Goal: Task Accomplishment & Management: Complete application form

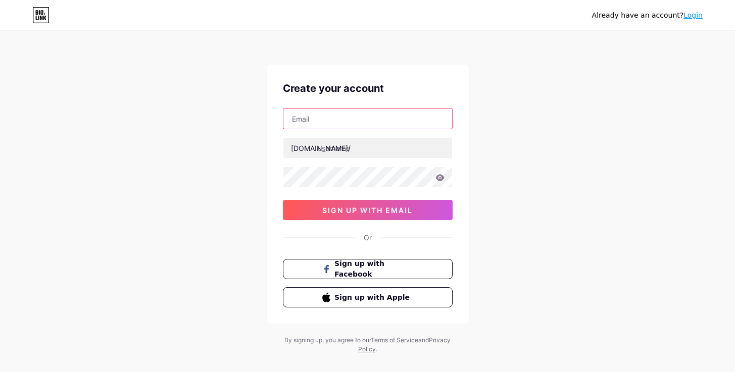
click at [307, 116] on input "text" at bounding box center [367, 119] width 169 height 20
type input "[EMAIL_ADDRESS][DOMAIN_NAME]"
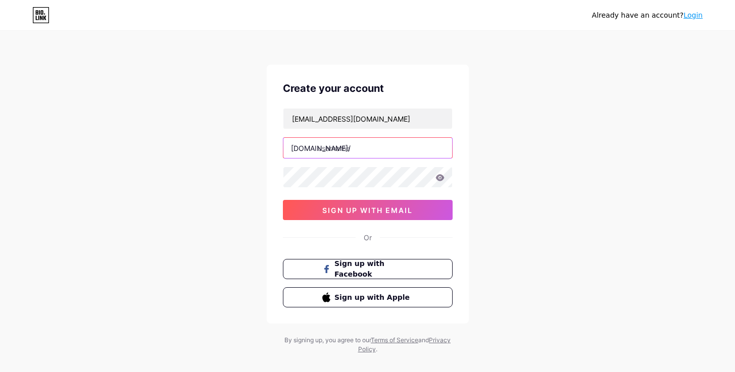
click at [360, 148] on input "text" at bounding box center [367, 148] width 169 height 20
type input "michellemaor"
click at [575, 233] on div "Already have an account? Login Create your account [EMAIL_ADDRESS][DOMAIN_NAME]…" at bounding box center [367, 193] width 735 height 386
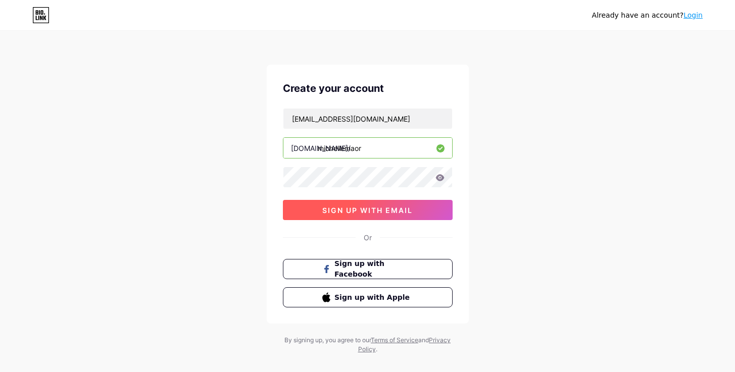
click at [358, 211] on span "sign up with email" at bounding box center [367, 210] width 90 height 9
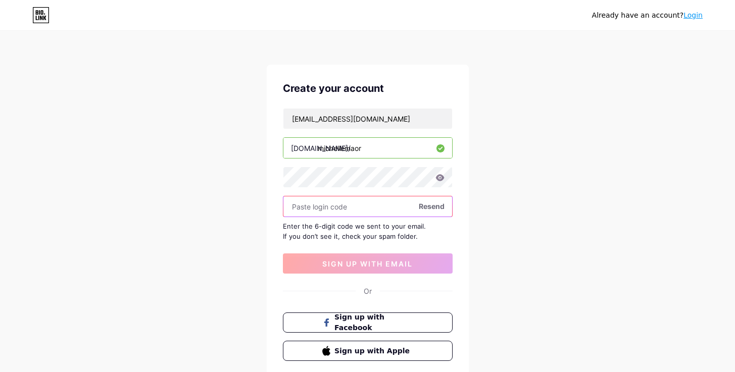
click at [321, 204] on input "text" at bounding box center [367, 206] width 169 height 20
paste input "558646"
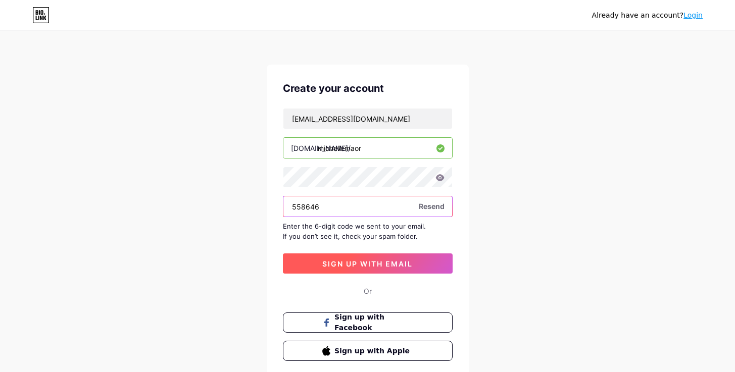
type input "558646"
click at [358, 264] on span "sign up with email" at bounding box center [367, 264] width 90 height 9
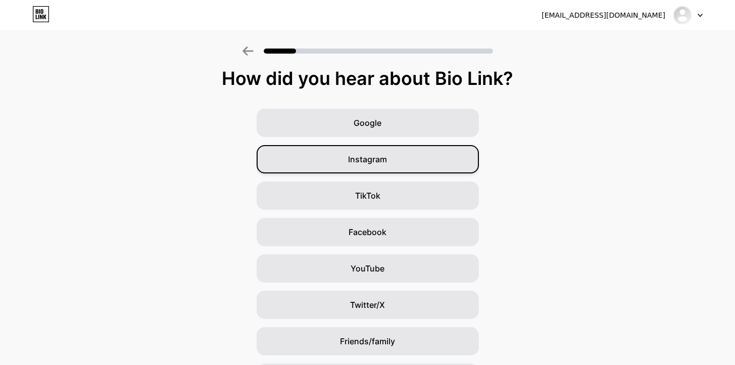
scroll to position [4, 0]
click at [382, 162] on span "Instagram" at bounding box center [367, 159] width 39 height 12
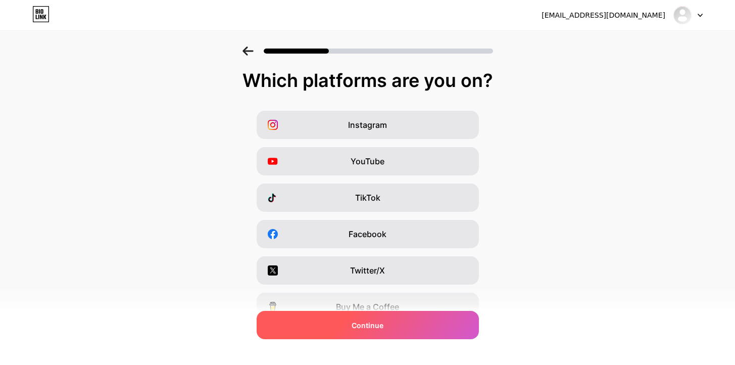
scroll to position [2, 0]
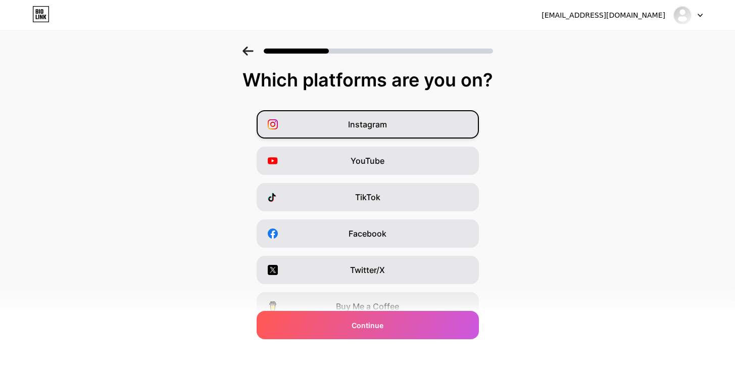
click at [380, 122] on span "Instagram" at bounding box center [367, 124] width 39 height 12
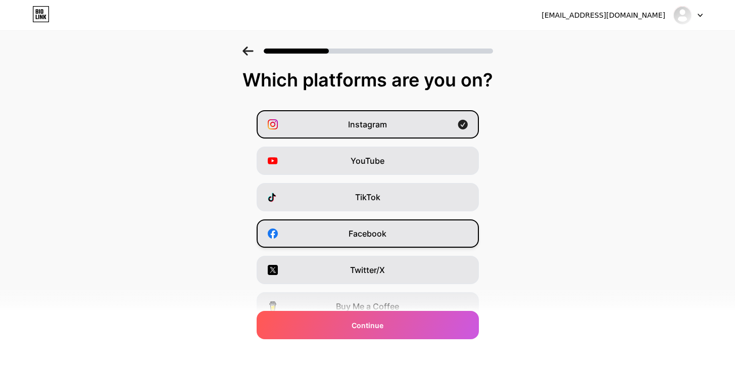
click at [385, 224] on div "Facebook" at bounding box center [368, 233] width 222 height 28
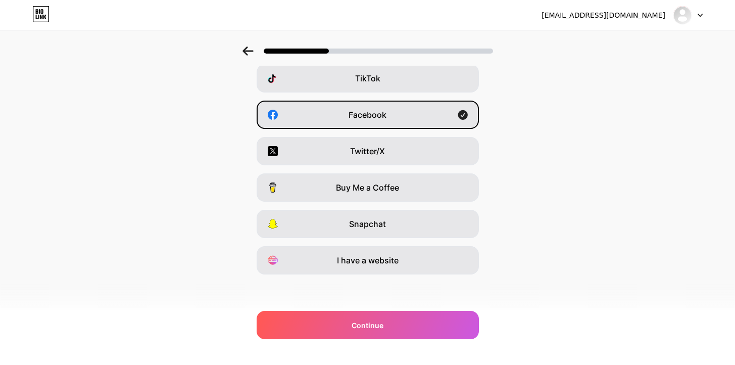
scroll to position [121, 0]
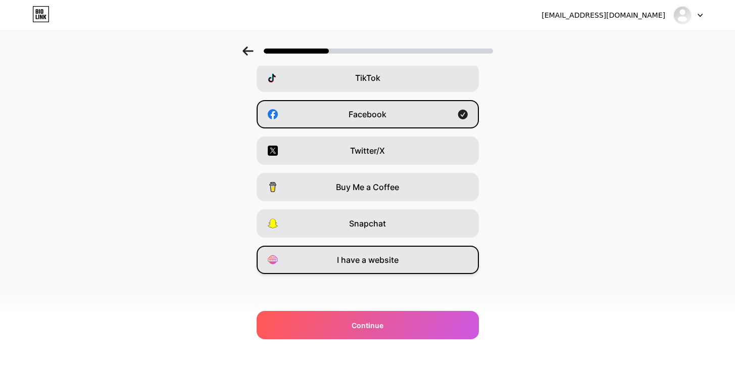
click at [441, 254] on div "I have a website" at bounding box center [368, 259] width 222 height 28
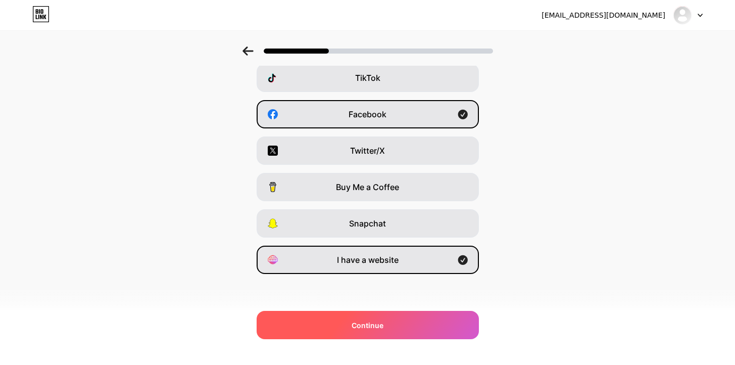
click at [362, 321] on span "Continue" at bounding box center [368, 325] width 32 height 11
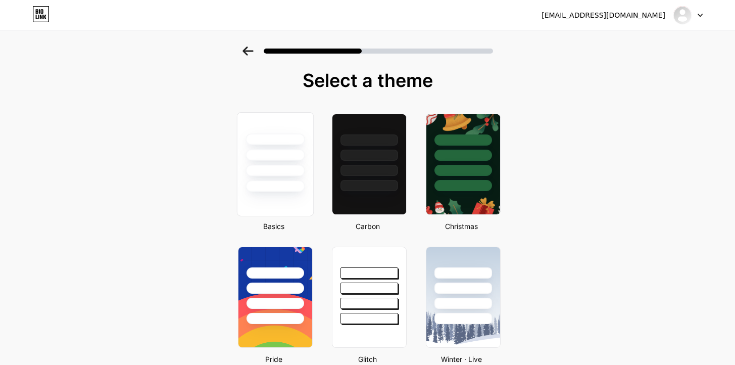
scroll to position [2, 0]
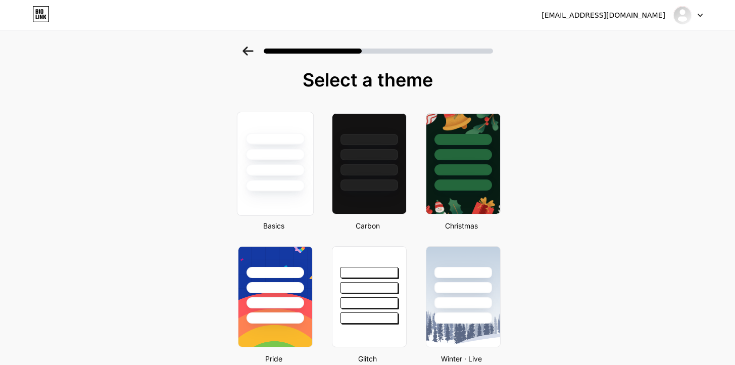
click at [273, 169] on div at bounding box center [274, 170] width 59 height 12
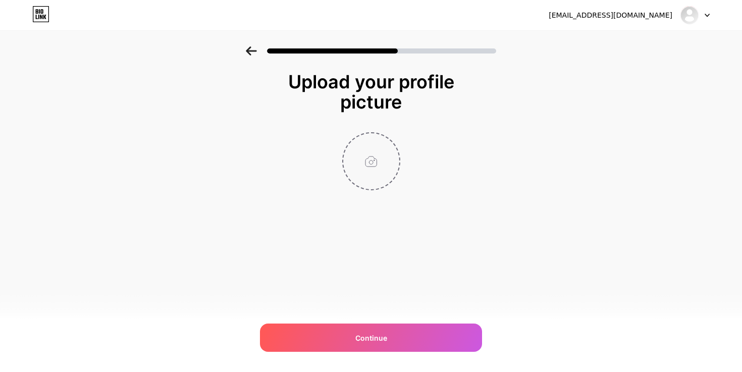
click at [363, 157] on input "file" at bounding box center [371, 161] width 56 height 56
type input "C:\fakepath\Me.jpg"
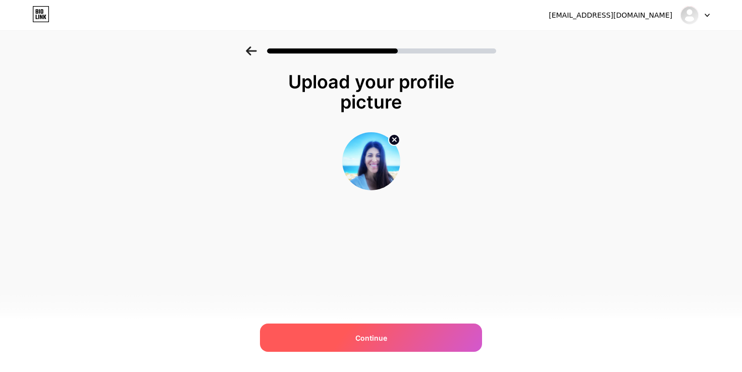
click at [383, 337] on span "Continue" at bounding box center [372, 338] width 32 height 11
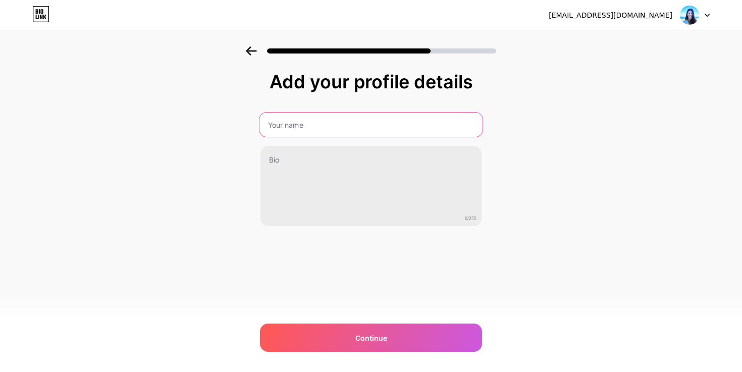
click at [300, 125] on input "text" at bounding box center [371, 125] width 223 height 24
type input "[PERSON_NAME]"
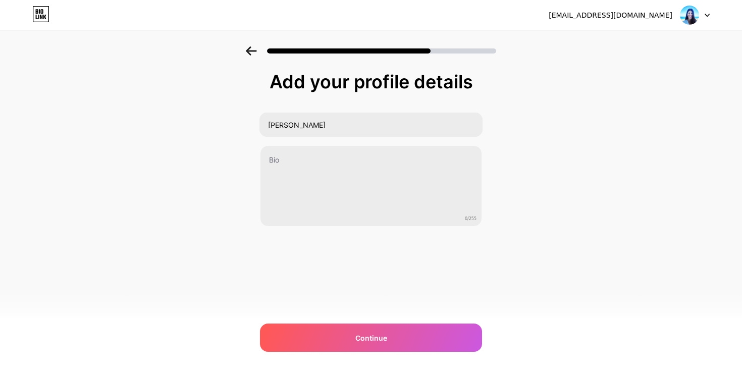
click at [607, 79] on div "Add your profile details [PERSON_NAME] 0/255 Continue Error" at bounding box center [371, 161] width 742 height 231
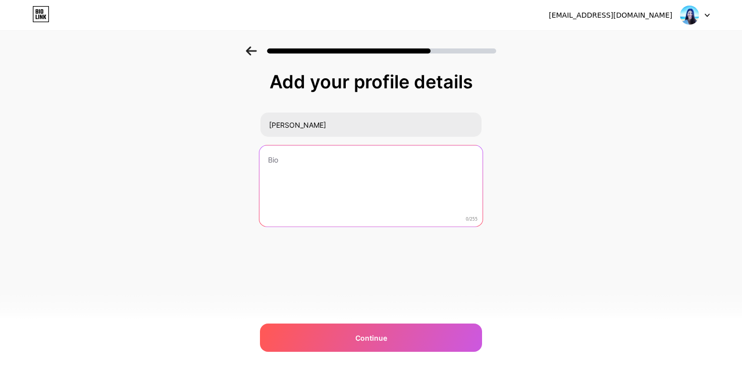
click at [316, 175] on textarea at bounding box center [371, 186] width 223 height 82
click at [347, 165] on textarea at bounding box center [371, 186] width 223 height 82
paste textarea "Facilitator, speaker, and coach helping humans return to presence through neuro…"
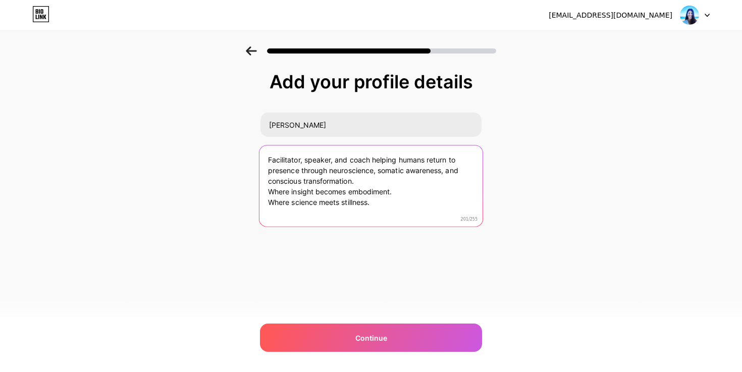
type textarea "Facilitator, speaker, and coach helping humans return to presence through neuro…"
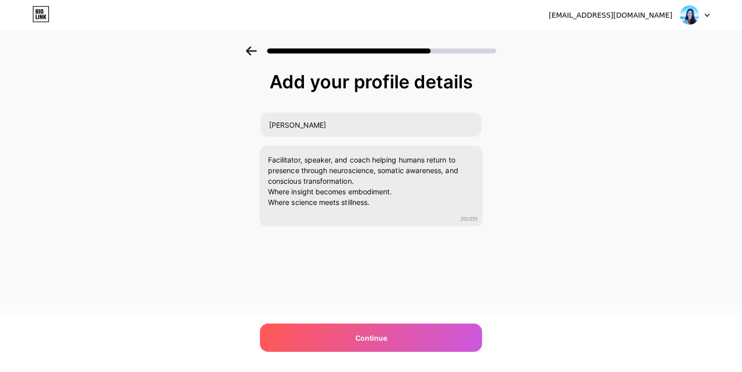
click at [562, 190] on div "Add your profile details [PERSON_NAME] Facilitator, speaker, and coach helping …" at bounding box center [371, 161] width 742 height 231
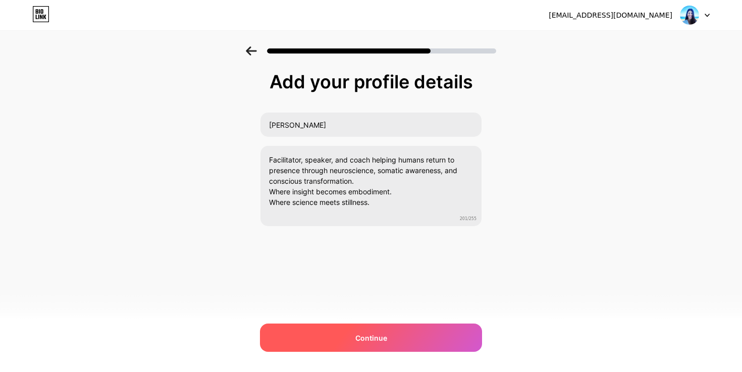
click at [383, 333] on span "Continue" at bounding box center [372, 338] width 32 height 11
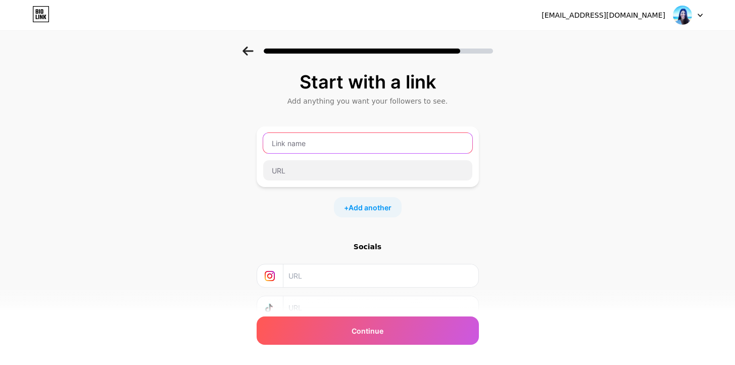
click at [275, 142] on input "text" at bounding box center [367, 143] width 209 height 20
type input "W"
type input "[DOMAIN_NAME]"
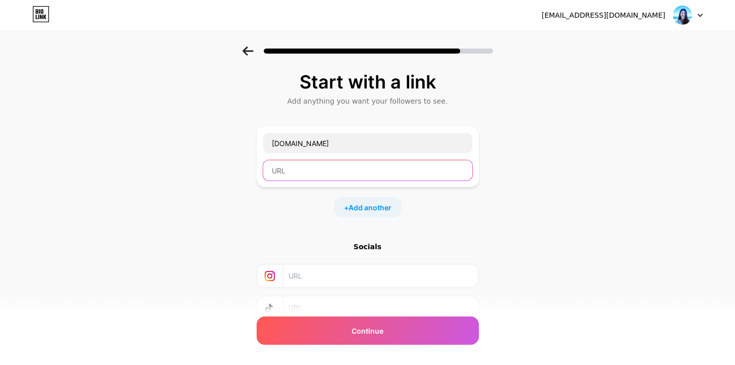
click at [343, 171] on input "text" at bounding box center [367, 170] width 209 height 20
type input "[DOMAIN_NAME]"
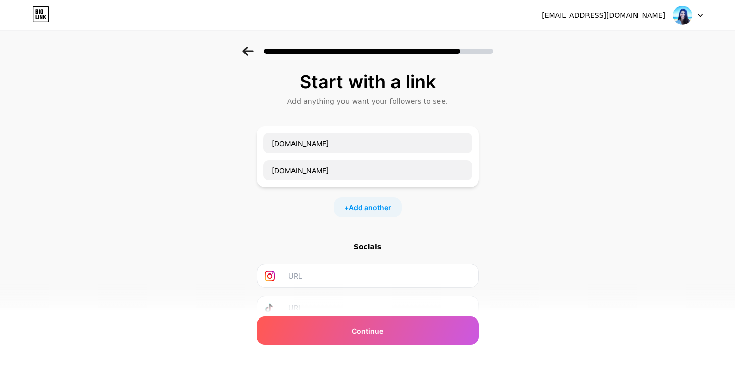
click at [380, 207] on span "Add another" at bounding box center [369, 207] width 43 height 11
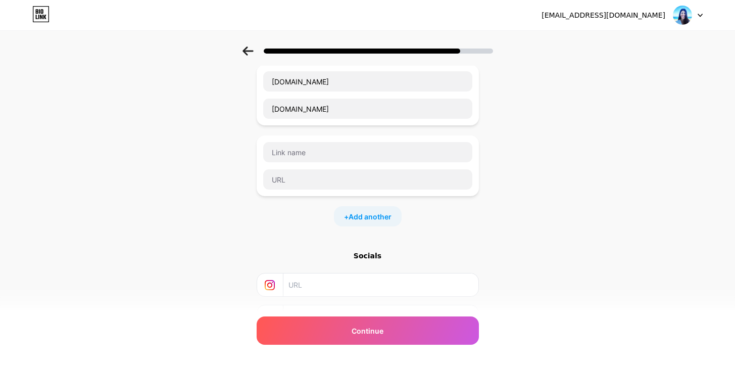
scroll to position [9, 0]
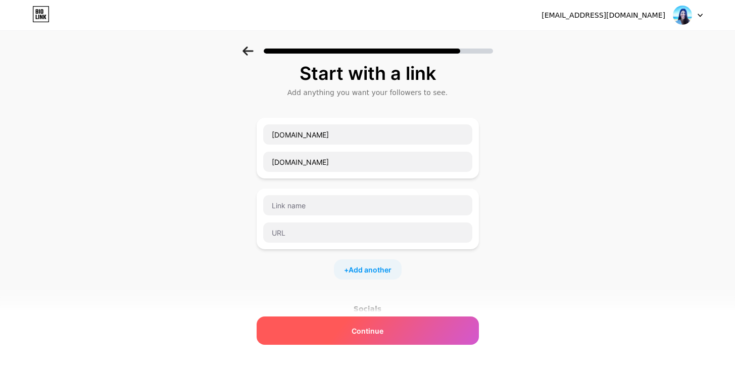
click at [365, 328] on span "Continue" at bounding box center [368, 330] width 32 height 11
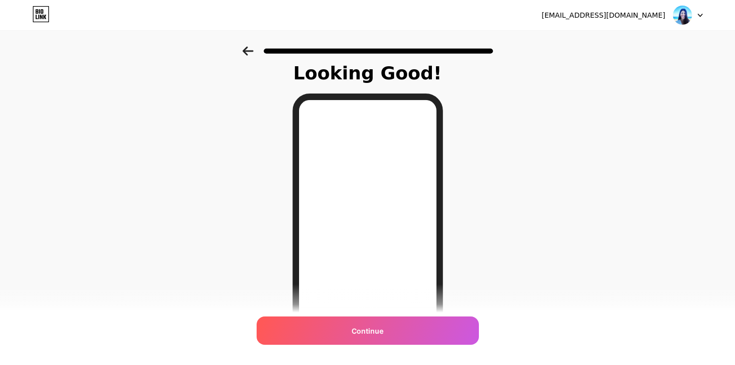
scroll to position [0, 0]
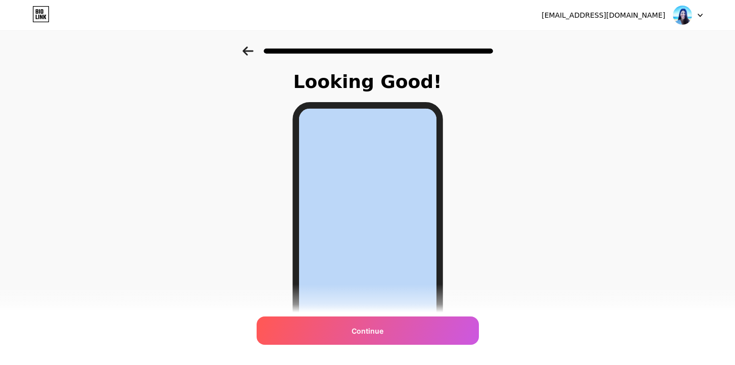
drag, startPoint x: 351, startPoint y: 328, endPoint x: 298, endPoint y: 254, distance: 90.9
click at [300, 258] on div "Looking Good! Continue" at bounding box center [367, 269] width 177 height 395
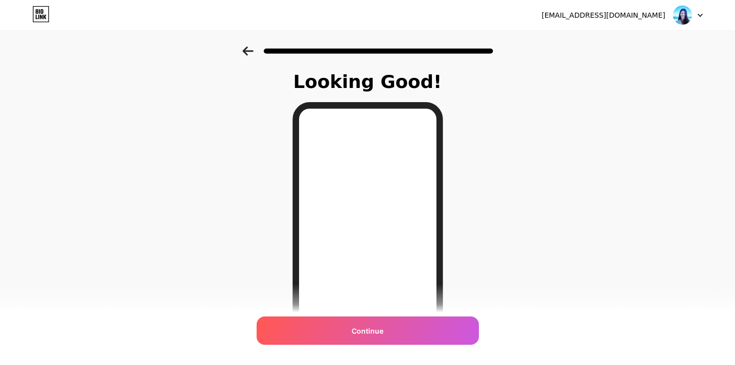
click at [251, 51] on icon at bounding box center [247, 50] width 11 height 9
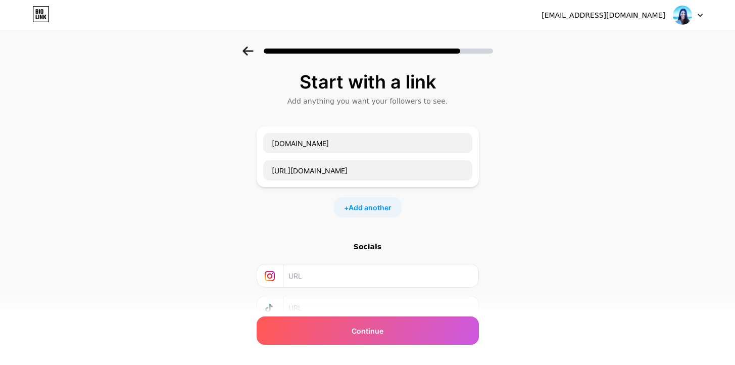
click at [247, 48] on icon at bounding box center [247, 50] width 11 height 9
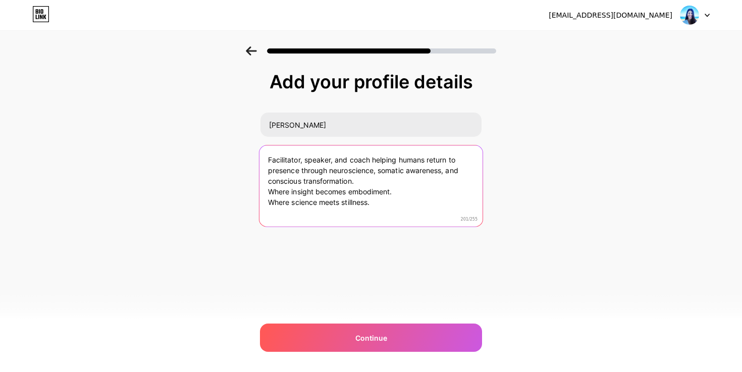
click at [271, 192] on textarea "Facilitator, speaker, and coach helping humans return to presence through neuro…" at bounding box center [371, 186] width 223 height 82
drag, startPoint x: 289, startPoint y: 203, endPoint x: 255, endPoint y: 188, distance: 37.3
click at [254, 200] on div "Add your profile details [PERSON_NAME] Facilitator, speaker, and coach helping …" at bounding box center [371, 161] width 742 height 231
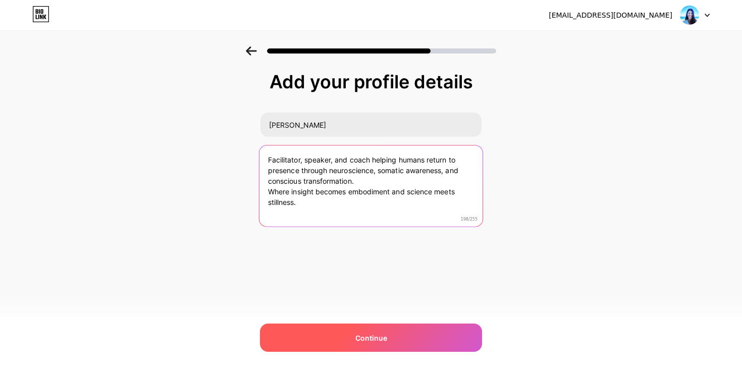
type textarea "Facilitator, speaker, and coach helping humans return to presence through neuro…"
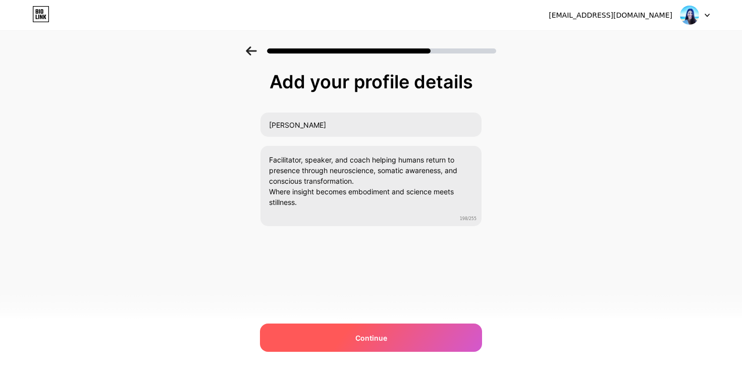
click at [377, 341] on span "Continue" at bounding box center [372, 338] width 32 height 11
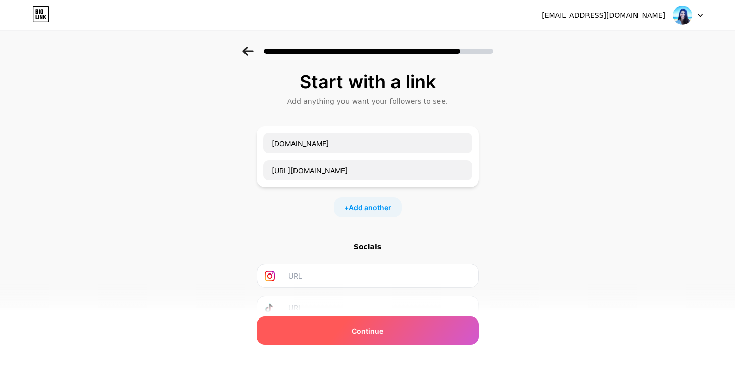
click at [383, 328] on span "Continue" at bounding box center [368, 330] width 32 height 11
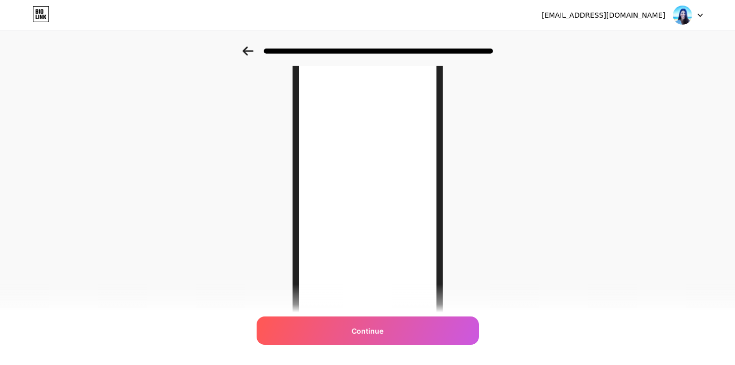
scroll to position [88, 0]
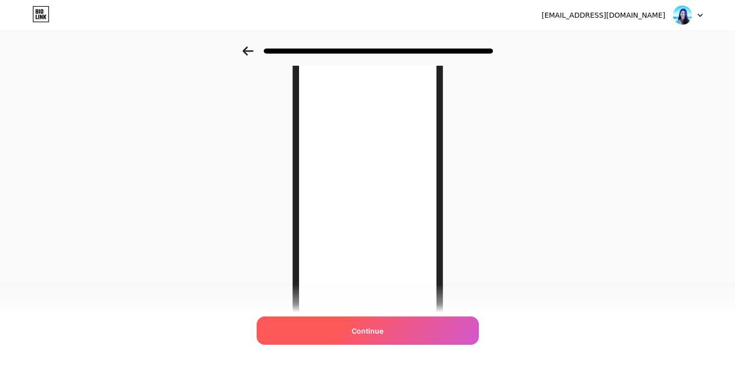
click at [360, 325] on span "Continue" at bounding box center [368, 330] width 32 height 11
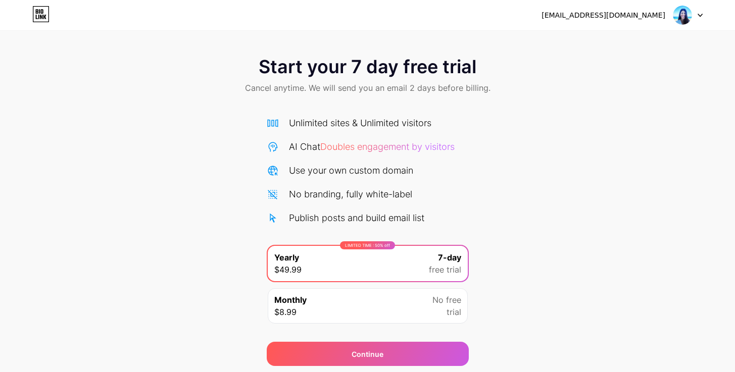
click at [43, 13] on icon at bounding box center [41, 11] width 3 height 5
